Goal: Task Accomplishment & Management: Complete application form

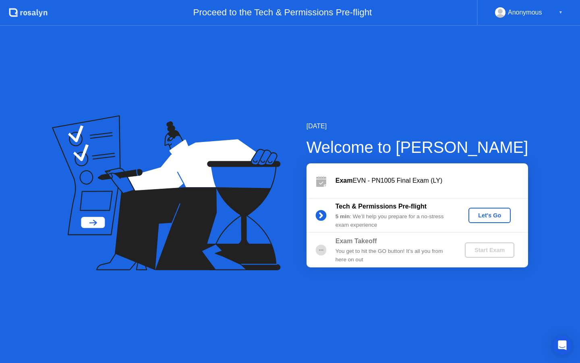
click at [483, 223] on div "Tech & Permissions Pre-flight 5 min : We’ll help you prepare for a no-stress ex…" at bounding box center [418, 215] width 222 height 35
click at [484, 215] on div "Let's Go" at bounding box center [490, 215] width 36 height 6
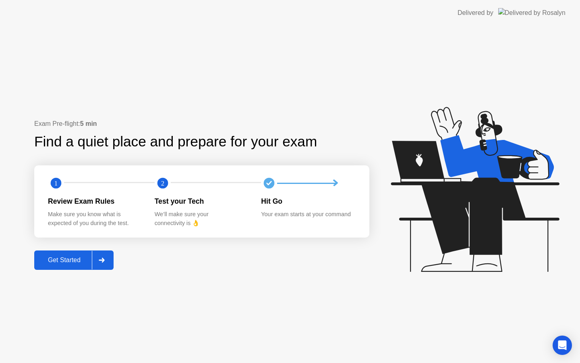
click at [77, 263] on div "Get Started" at bounding box center [64, 259] width 55 height 7
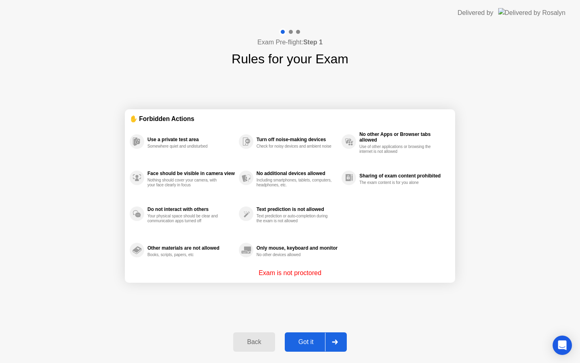
click at [308, 345] on div "Got it" at bounding box center [306, 341] width 38 height 7
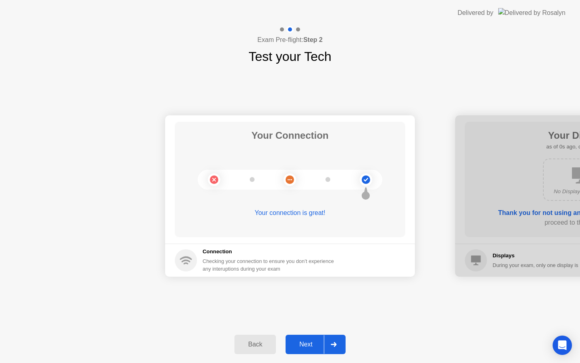
click at [307, 345] on div "Next" at bounding box center [306, 343] width 36 height 7
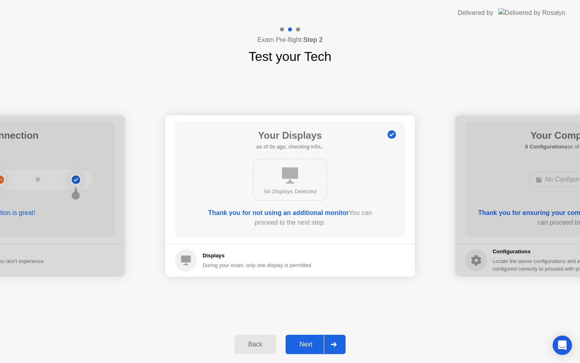
click at [307, 345] on div "Next" at bounding box center [306, 343] width 36 height 7
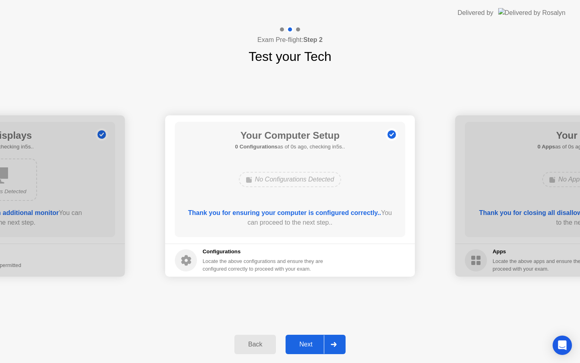
click at [307, 345] on div "Next" at bounding box center [306, 343] width 36 height 7
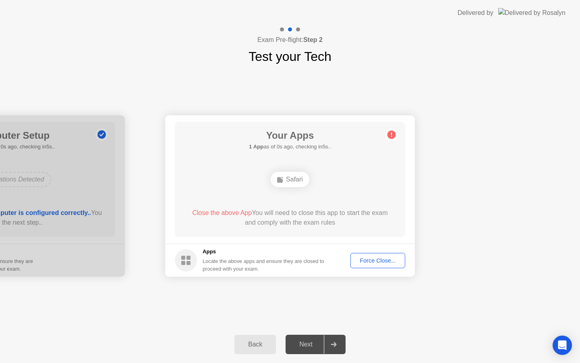
click at [307, 345] on div "Next" at bounding box center [306, 343] width 36 height 7
click at [372, 259] on div "Force Close..." at bounding box center [377, 260] width 49 height 6
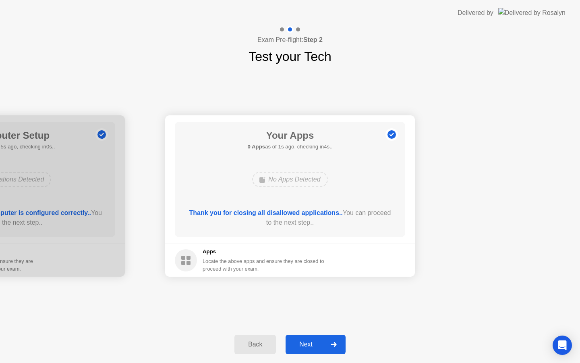
click at [319, 338] on button "Next" at bounding box center [316, 343] width 60 height 19
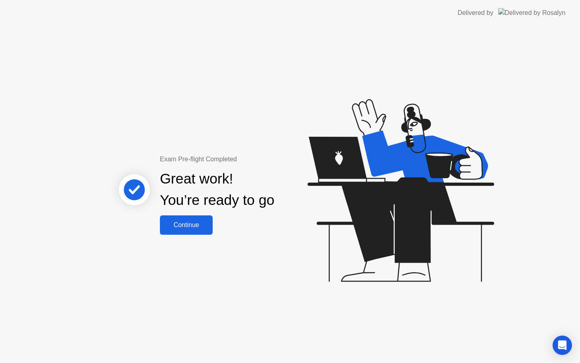
click at [199, 235] on div "Exam Pre-flight Completed Great work! You’re ready to go Continue" at bounding box center [290, 194] width 580 height 337
click at [195, 226] on div "Continue" at bounding box center [186, 224] width 48 height 7
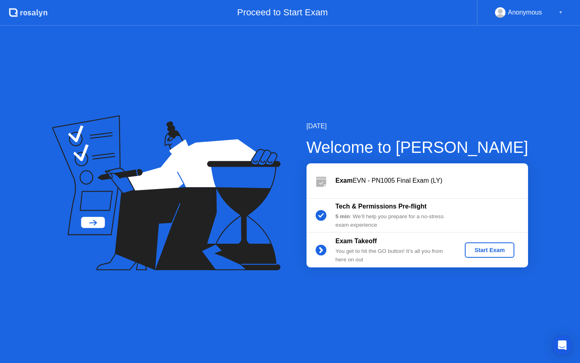
click at [496, 255] on button "Start Exam" at bounding box center [490, 249] width 50 height 15
